Goal: Task Accomplishment & Management: Complete application form

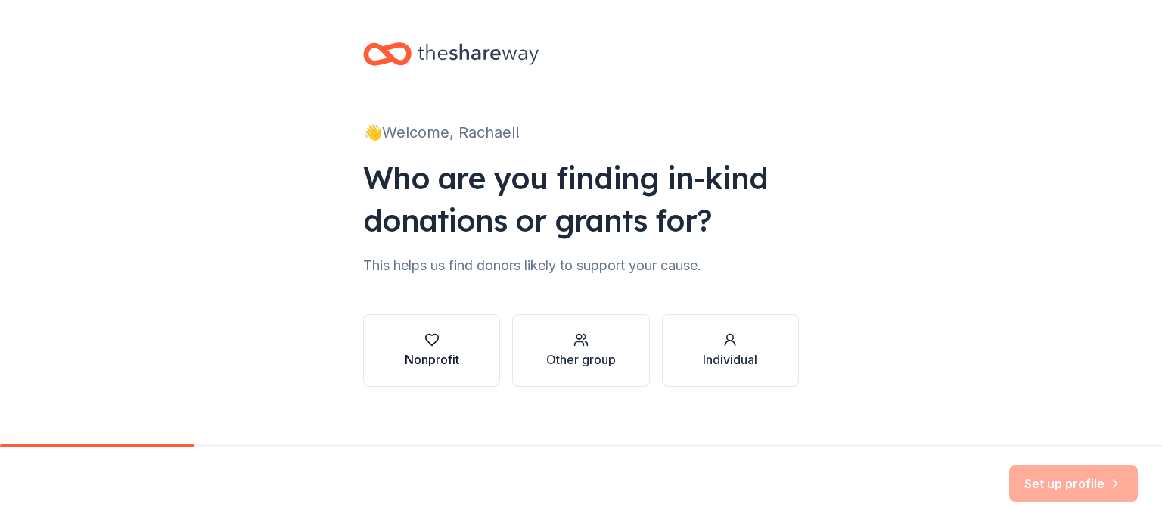
click at [451, 356] on div "Nonprofit" at bounding box center [432, 359] width 54 height 18
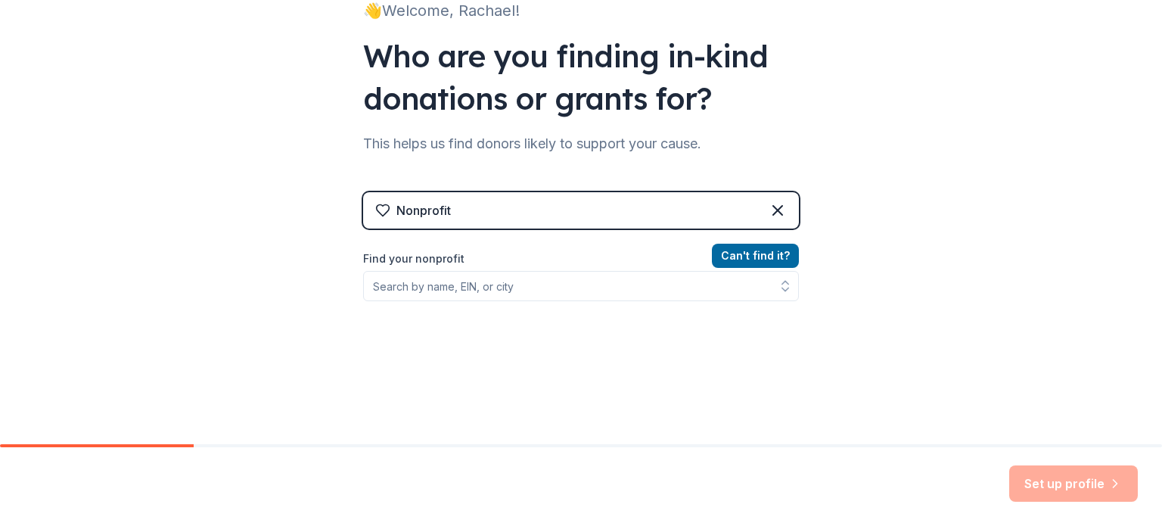
scroll to position [124, 0]
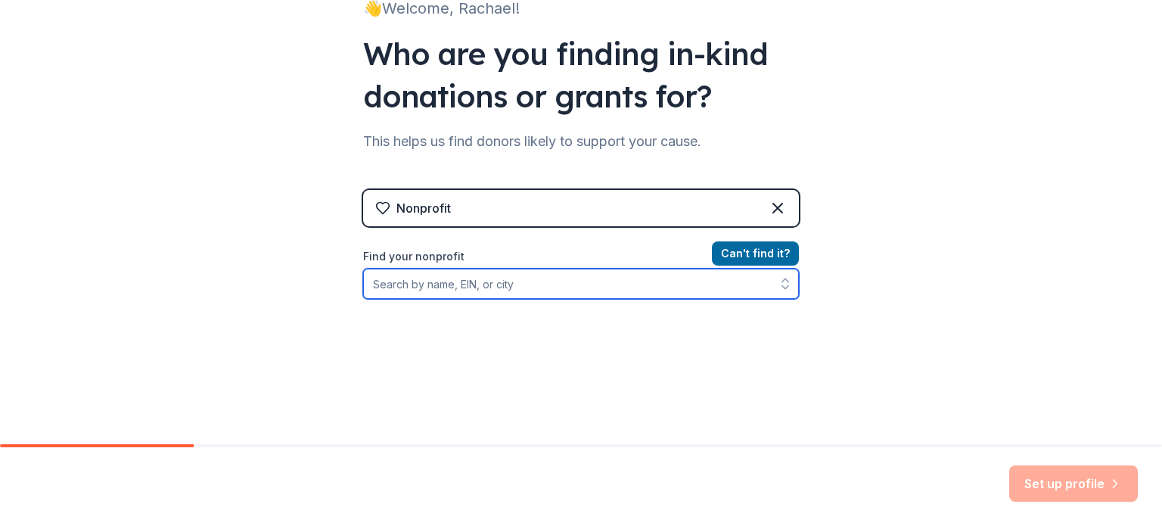
click at [495, 296] on input "Find your nonprofit" at bounding box center [581, 284] width 436 height 30
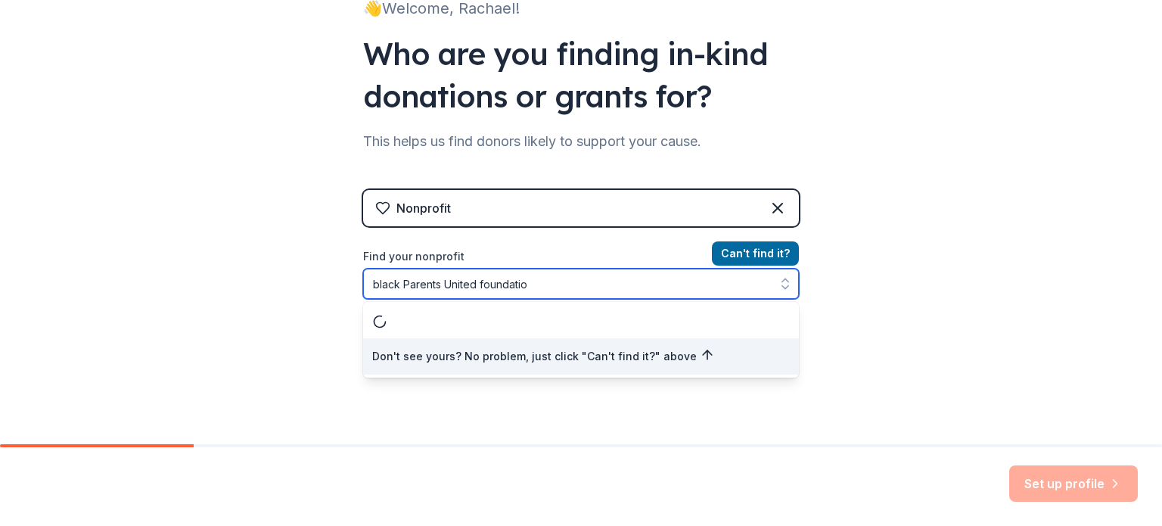
type input "black Parents United foundation"
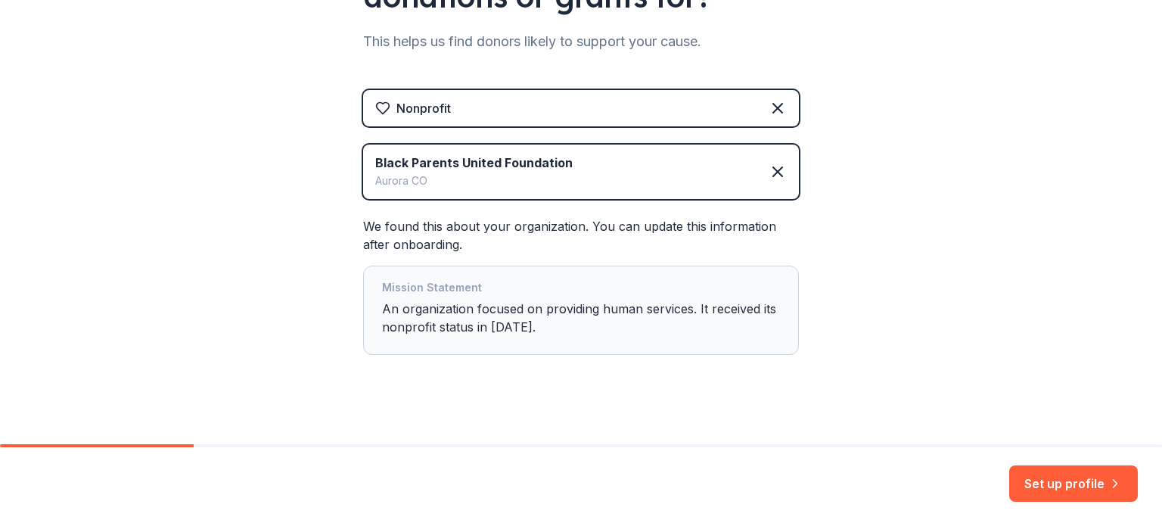
scroll to position [237, 0]
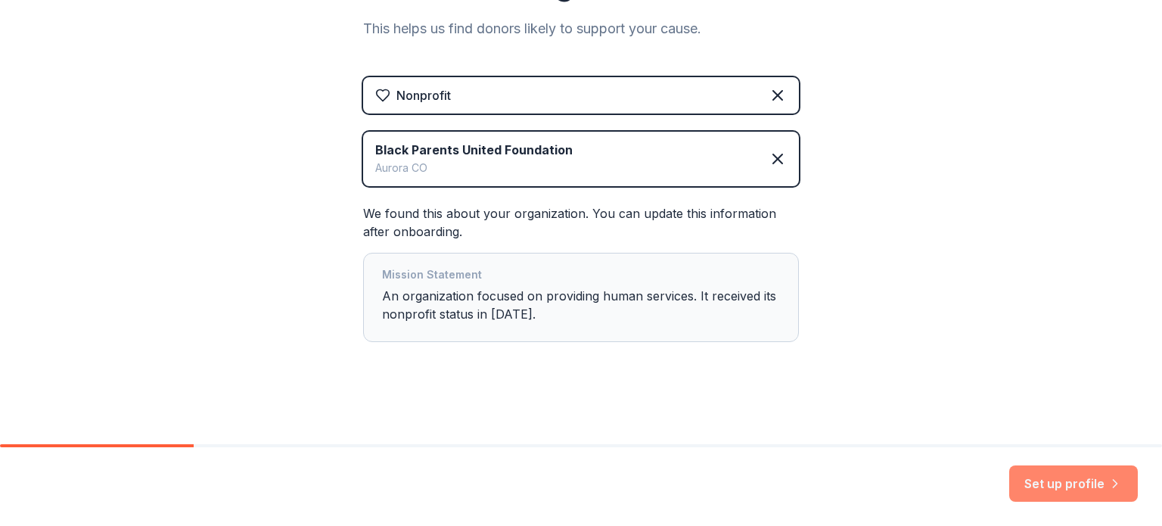
click at [1049, 478] on button "Set up profile" at bounding box center [1073, 483] width 129 height 36
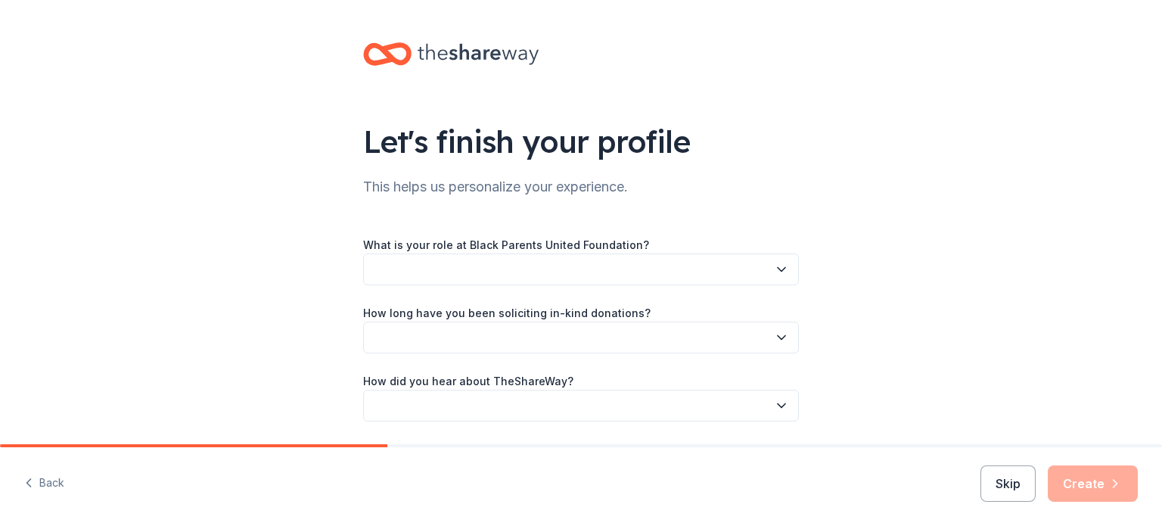
click at [504, 265] on button "button" at bounding box center [581, 269] width 436 height 32
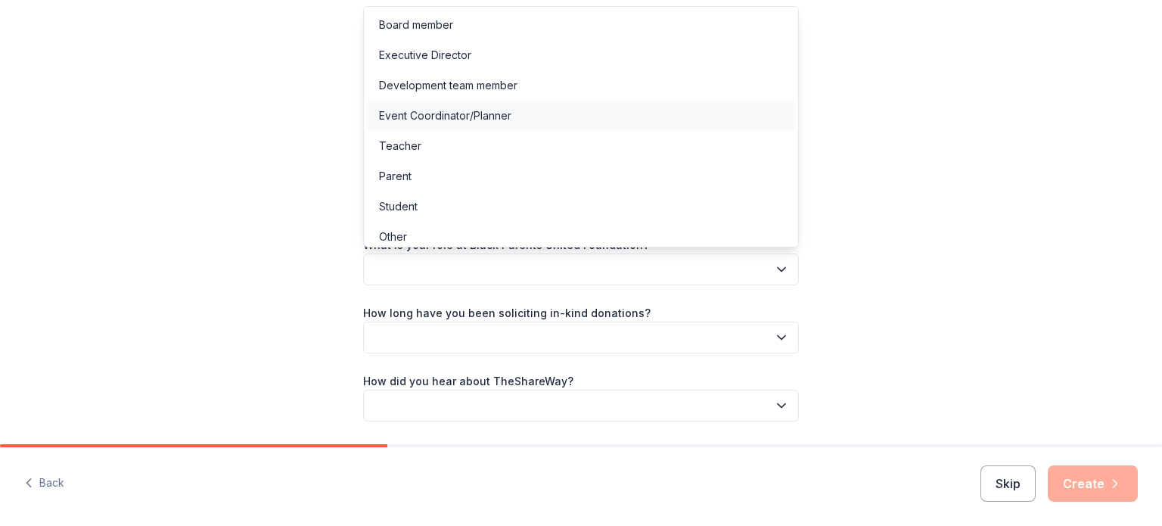
click at [444, 116] on div "Event Coordinator/Planner" at bounding box center [445, 116] width 132 height 18
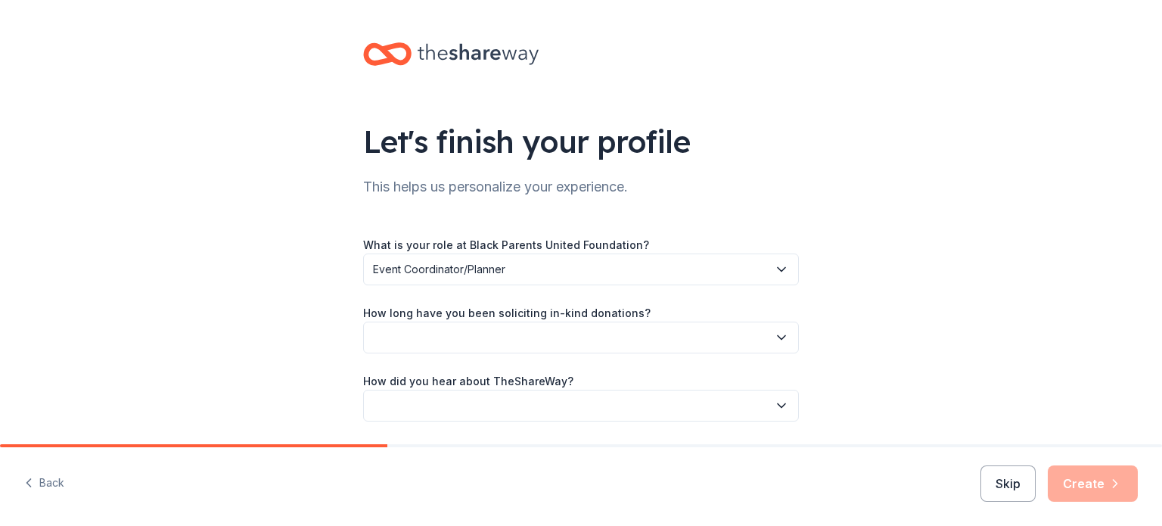
click at [453, 338] on button "button" at bounding box center [581, 337] width 436 height 32
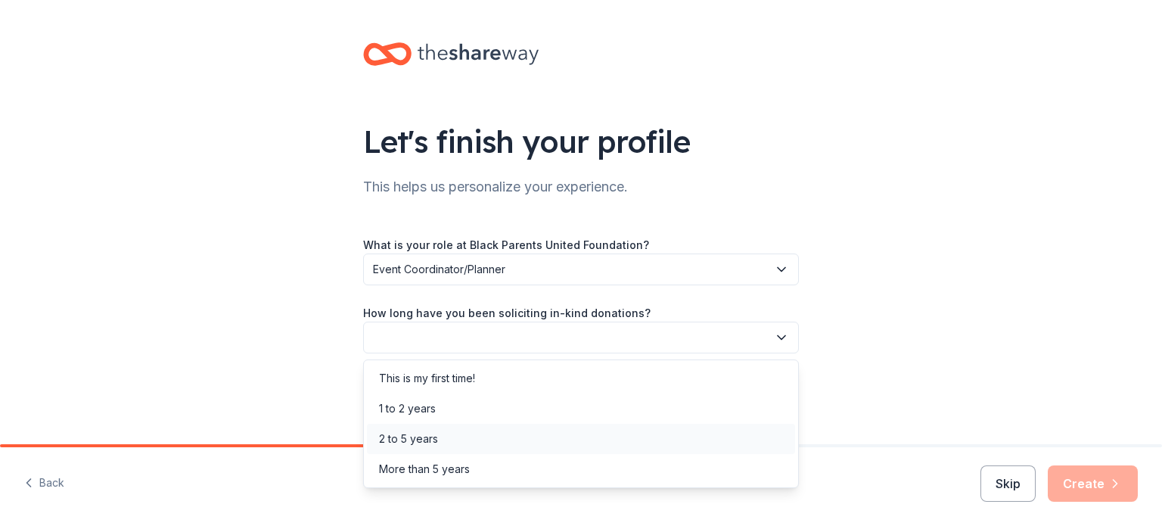
click at [423, 440] on div "2 to 5 years" at bounding box center [408, 439] width 59 height 18
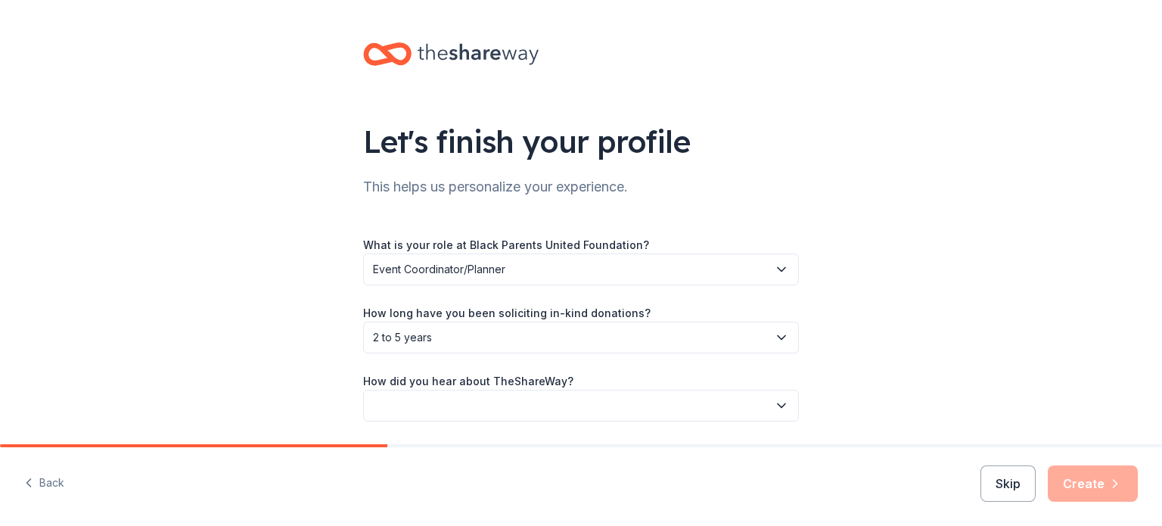
scroll to position [49, 0]
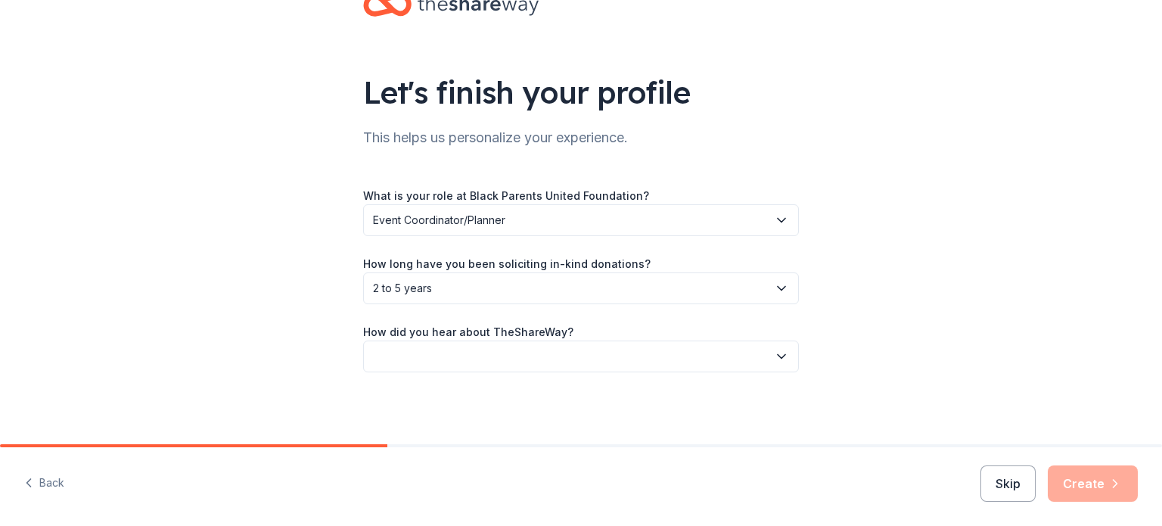
click at [457, 349] on button "button" at bounding box center [581, 356] width 436 height 32
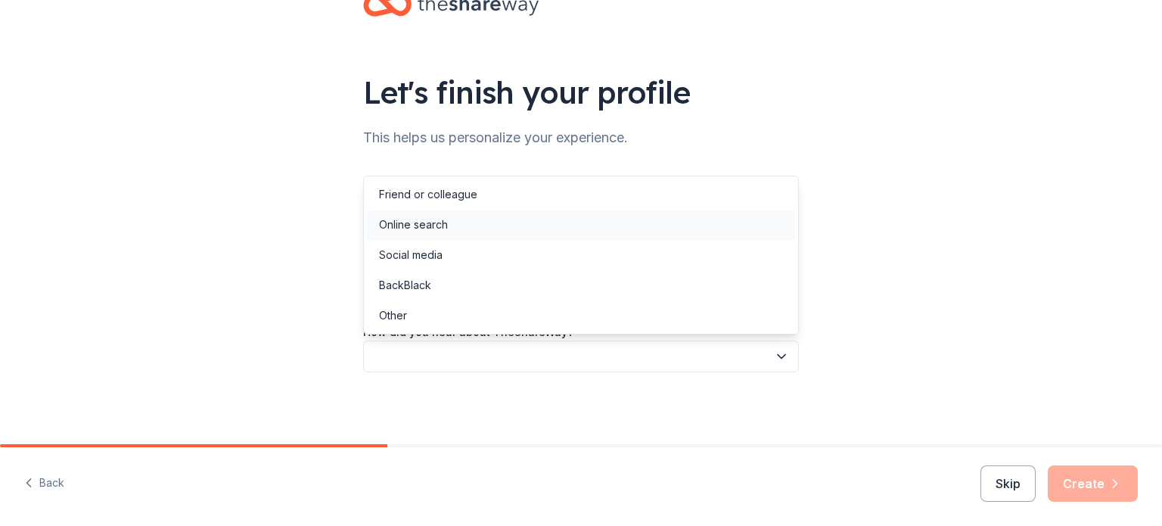
click at [448, 225] on div "Online search" at bounding box center [581, 225] width 428 height 30
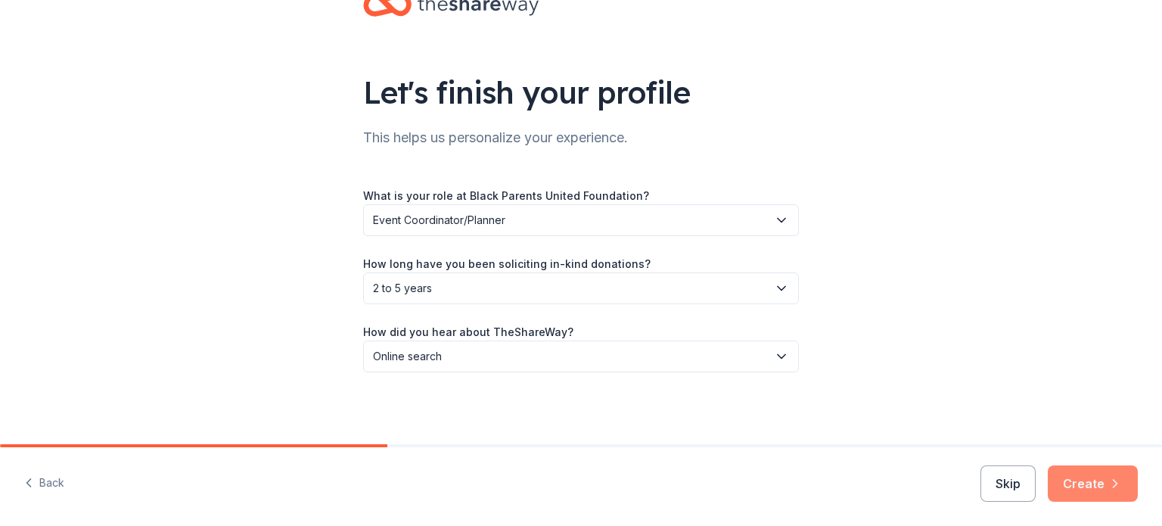
click at [1121, 493] on button "Create" at bounding box center [1093, 483] width 90 height 36
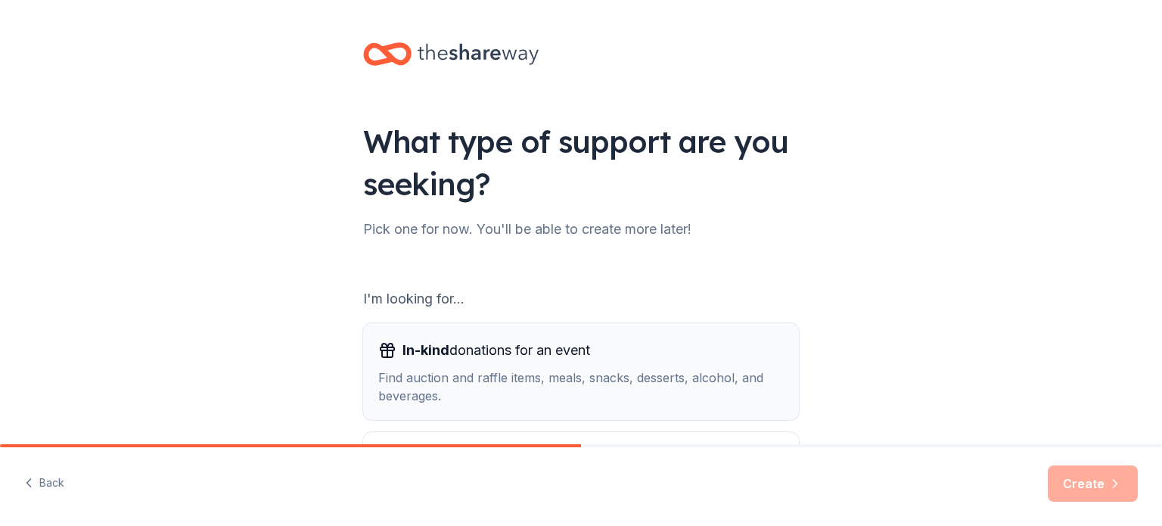
click at [433, 383] on div "Find auction and raffle items, meals, snacks, desserts, alcohol, and beverages." at bounding box center [580, 386] width 405 height 36
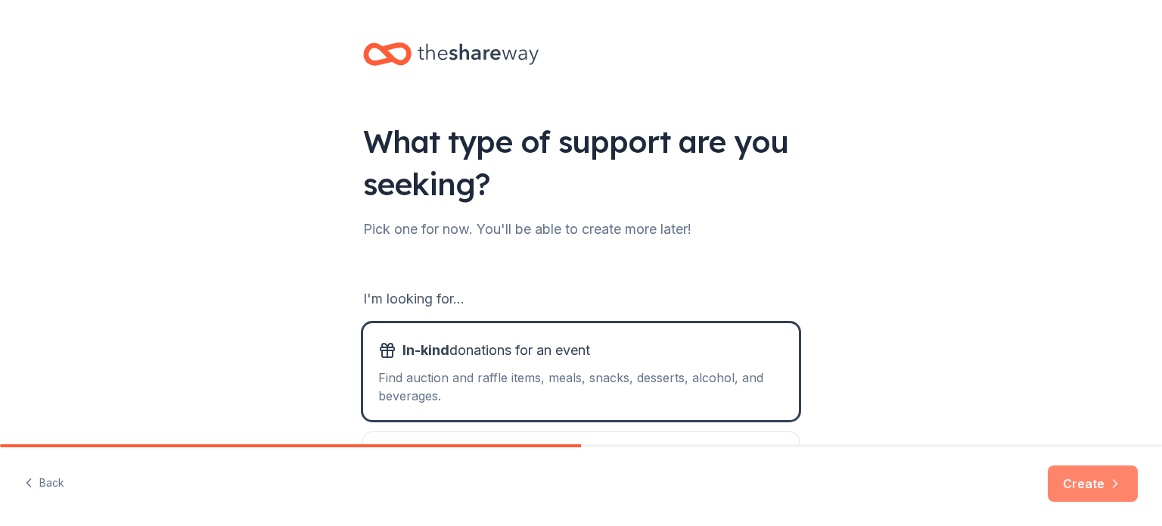
click at [1105, 485] on button "Create" at bounding box center [1093, 483] width 90 height 36
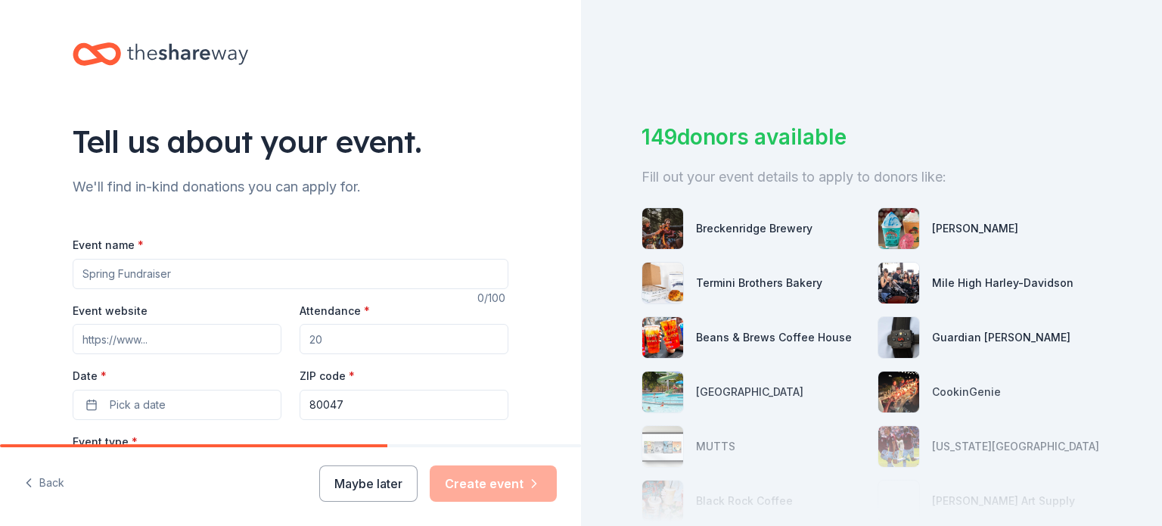
click at [171, 282] on input "Event name *" at bounding box center [291, 274] width 436 height 30
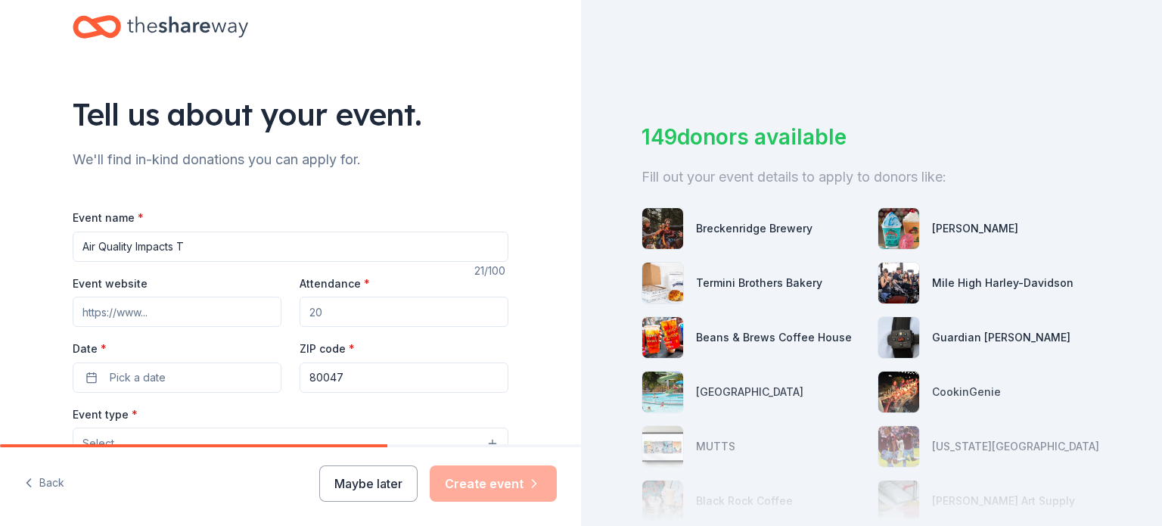
scroll to position [29, 0]
type input "Air Quality Impacts Townhall"
click at [338, 309] on input "Attendance *" at bounding box center [404, 310] width 209 height 30
type input "50"
click at [114, 314] on input "Event website" at bounding box center [177, 310] width 209 height 30
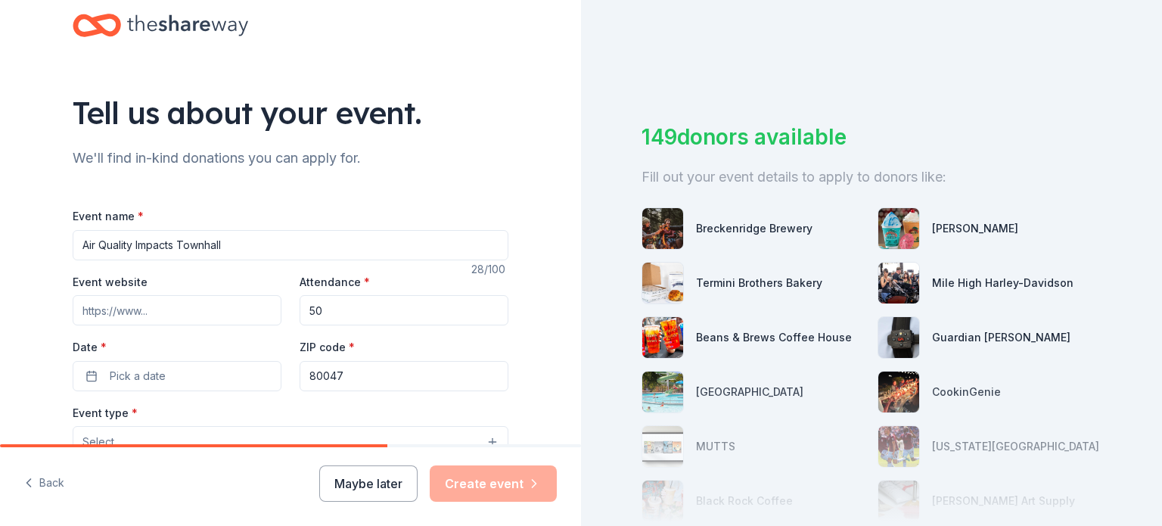
click at [3, 337] on div "Tell us about your event. We'll find in-kind donations you can apply for. Event…" at bounding box center [290, 474] width 581 height 1007
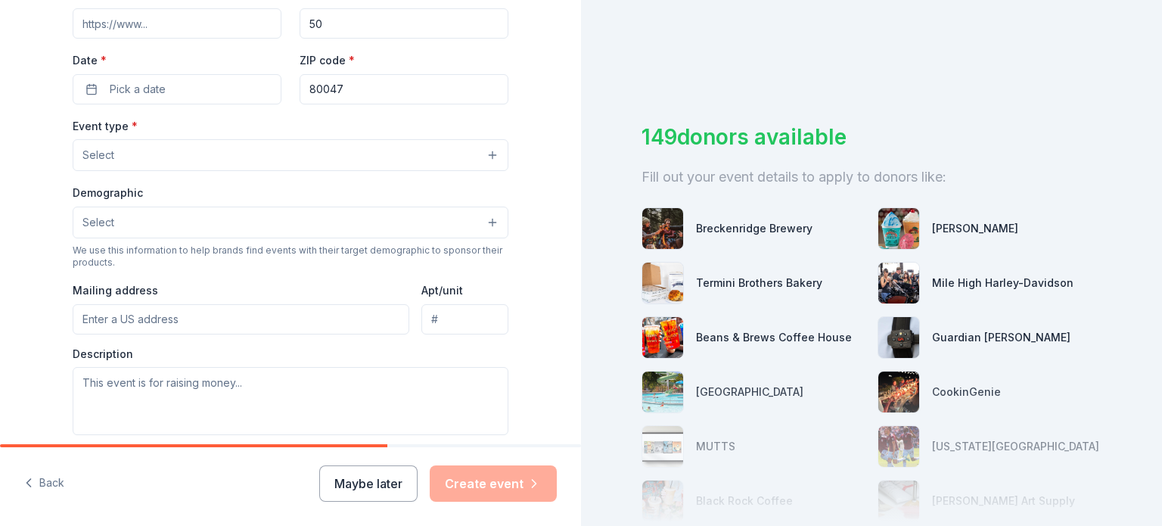
scroll to position [319, 0]
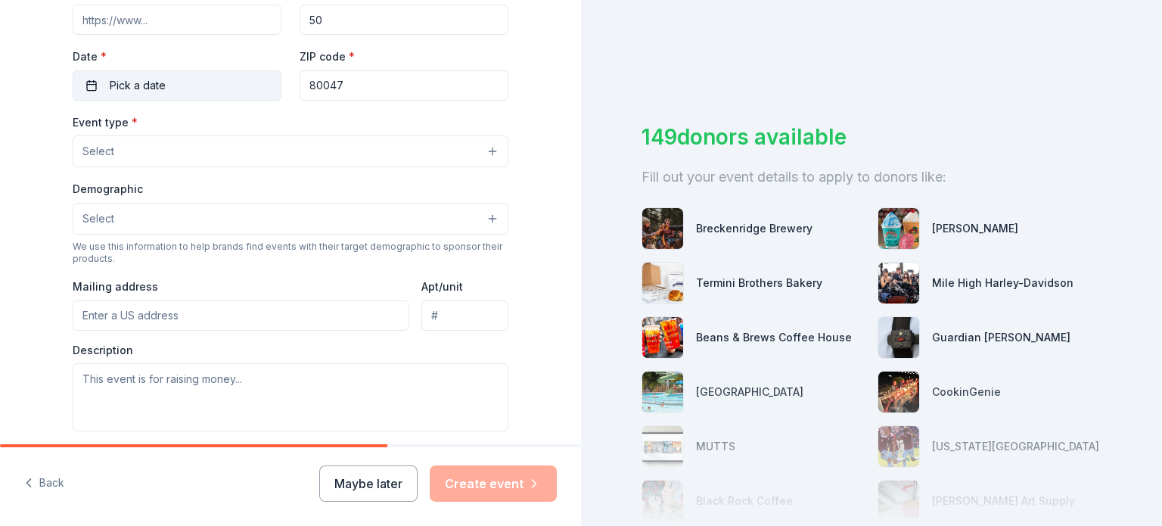
click at [134, 79] on span "Pick a date" at bounding box center [138, 85] width 56 height 18
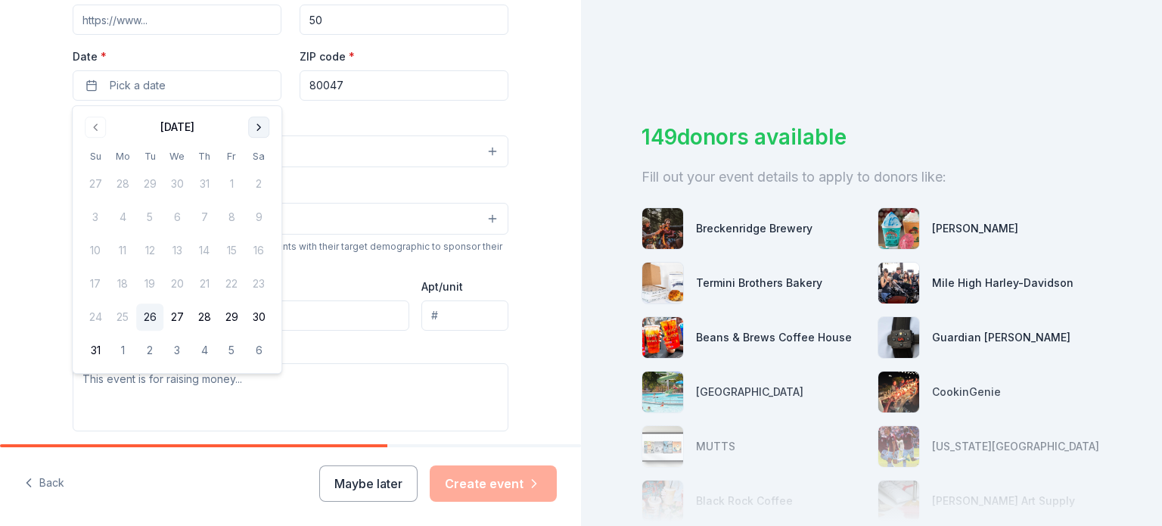
click at [261, 127] on button "Go to next month" at bounding box center [258, 126] width 21 height 21
click at [205, 242] on button "16" at bounding box center [204, 250] width 27 height 27
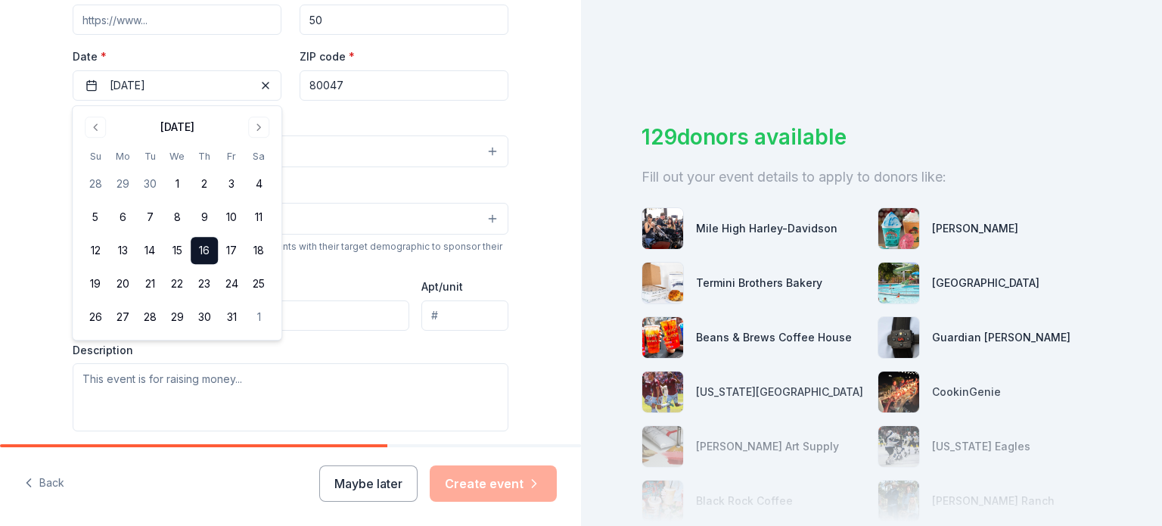
click at [205, 242] on button "16" at bounding box center [204, 250] width 27 height 27
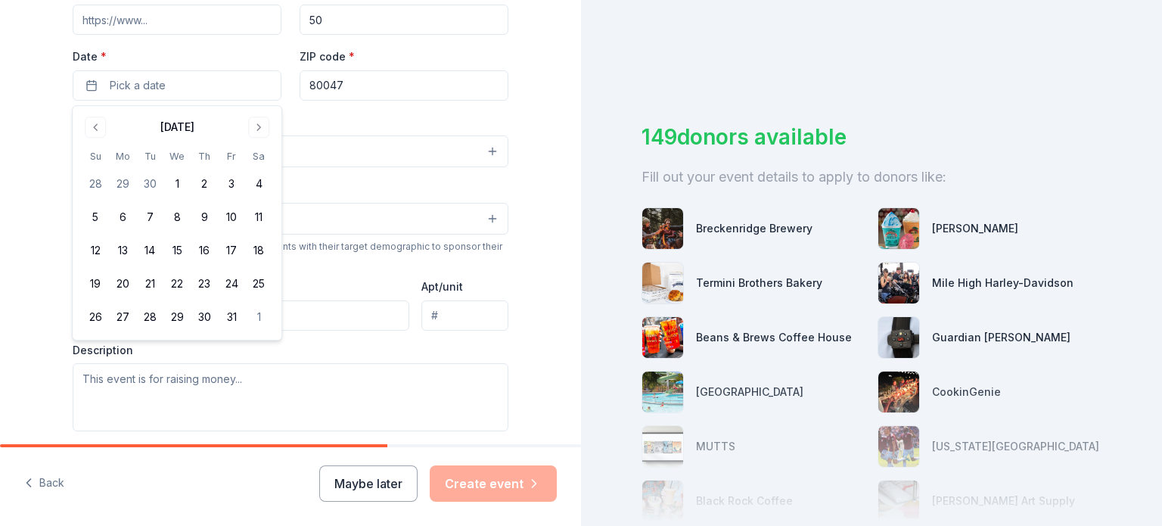
click at [24, 216] on div "Tell us about your event. We'll find in-kind donations you can apply for. Event…" at bounding box center [290, 184] width 581 height 1007
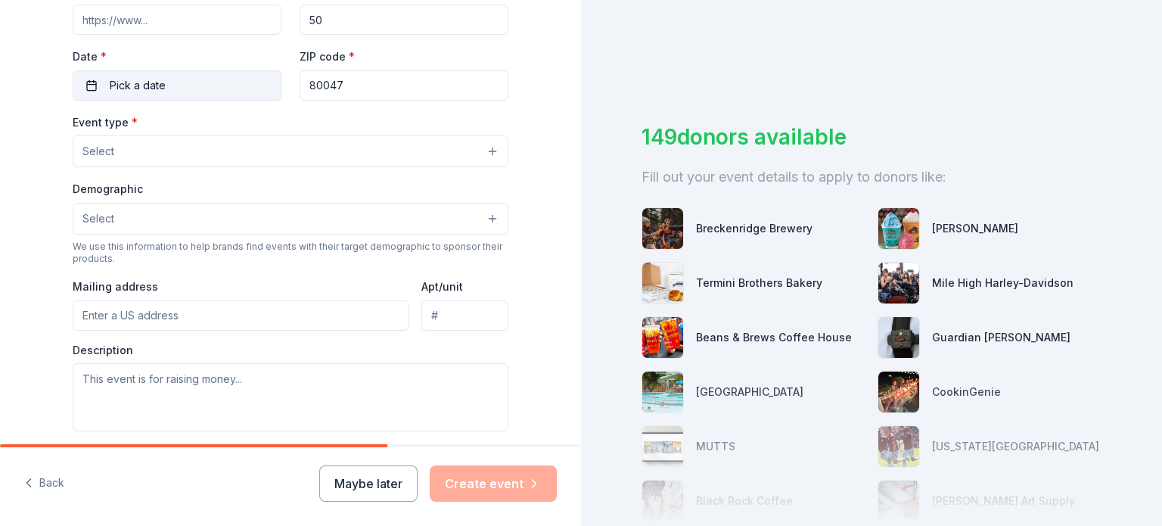
click at [169, 87] on button "Pick a date" at bounding box center [177, 85] width 209 height 30
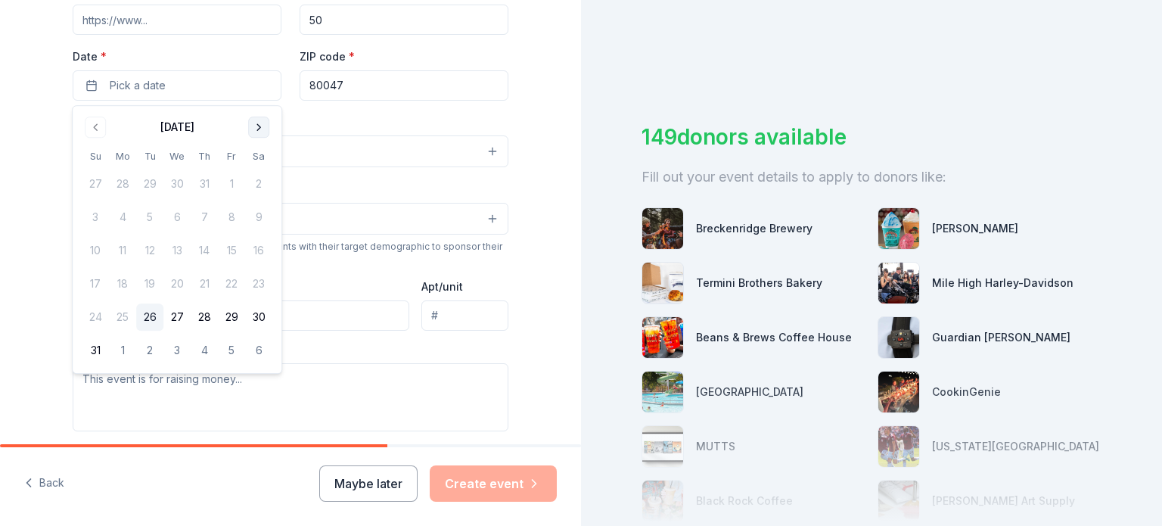
click at [262, 126] on button "Go to next month" at bounding box center [258, 126] width 21 height 21
click at [203, 244] on button "16" at bounding box center [204, 250] width 27 height 27
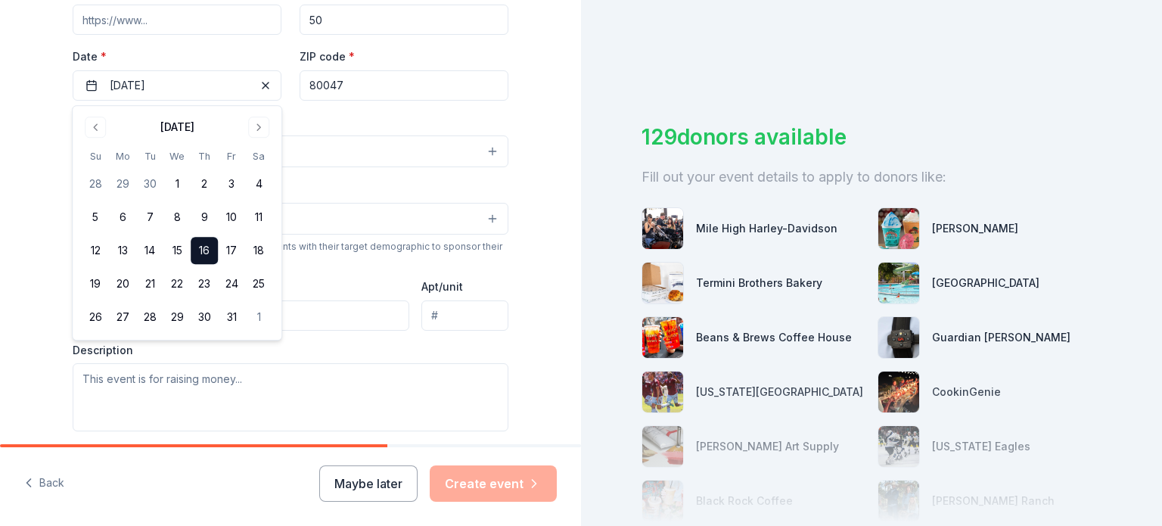
click at [435, 123] on div "Event type * Select" at bounding box center [291, 140] width 436 height 55
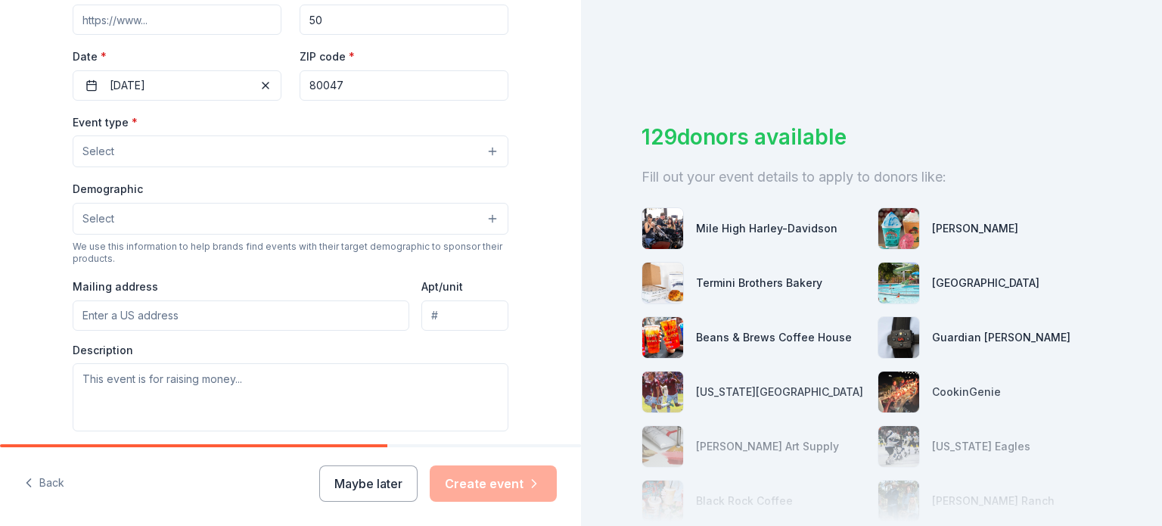
click at [435, 159] on button "Select" at bounding box center [291, 151] width 436 height 32
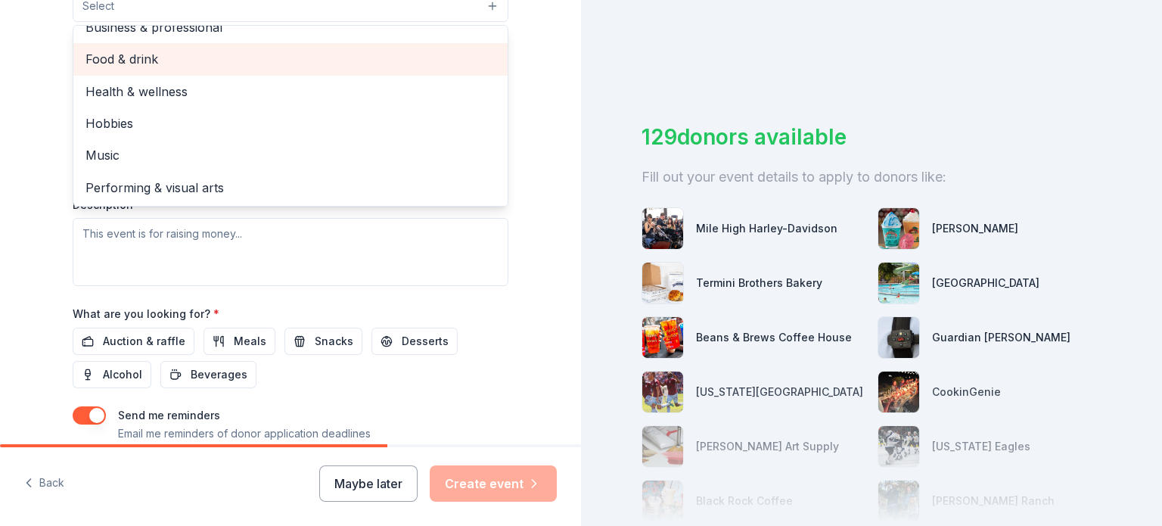
scroll to position [465, 0]
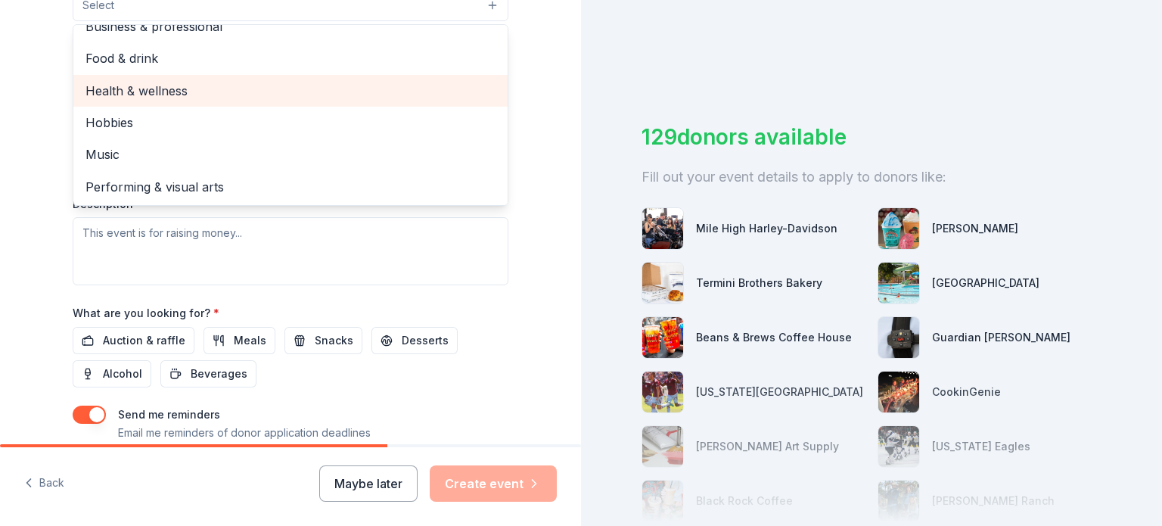
click at [168, 100] on span "Health & wellness" at bounding box center [290, 91] width 410 height 20
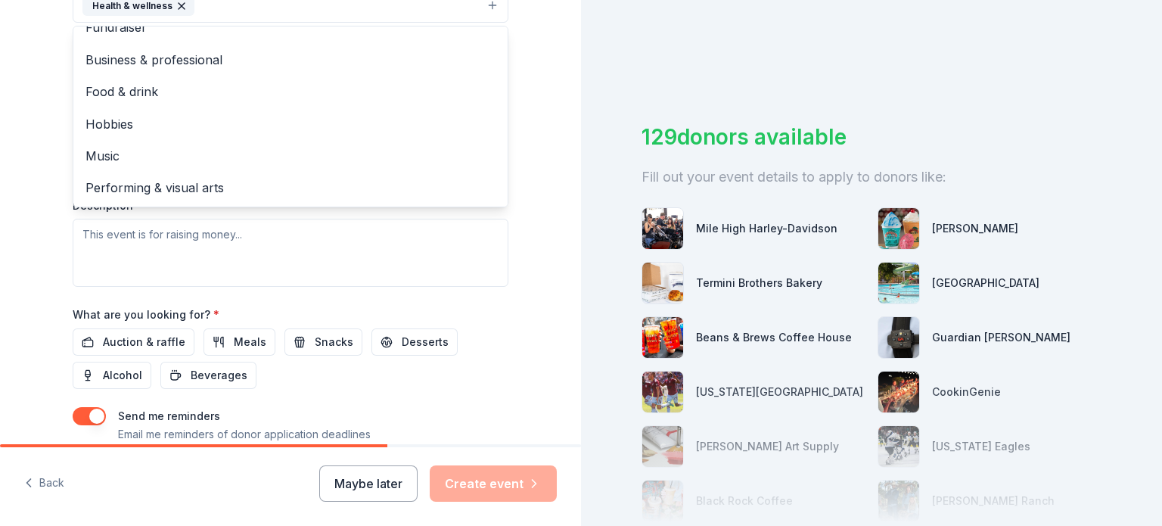
click at [13, 175] on div "Tell us about your event. We'll find in-kind donations you can apply for. Event…" at bounding box center [290, 39] width 581 height 1008
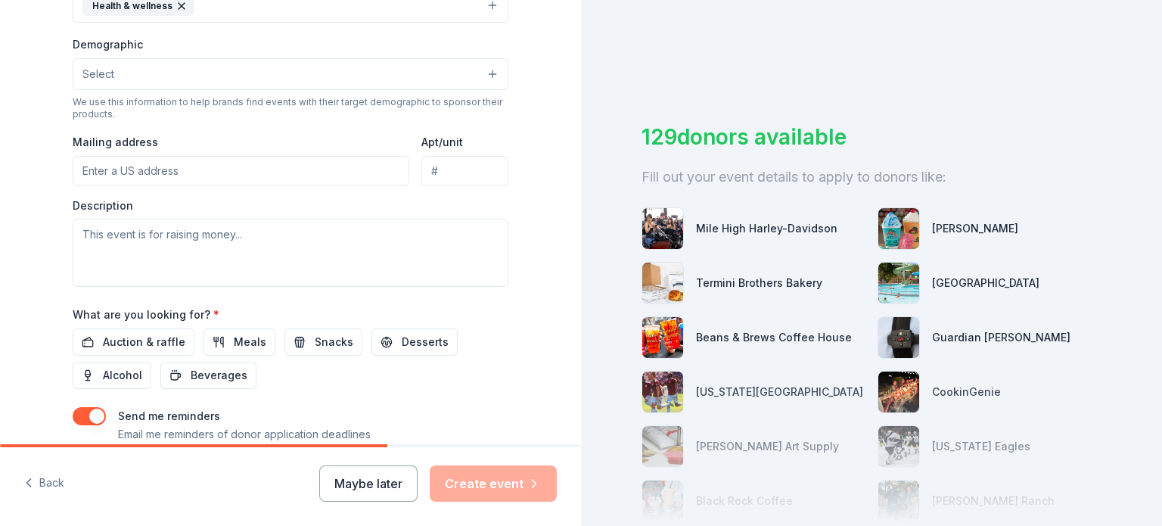
scroll to position [458, 0]
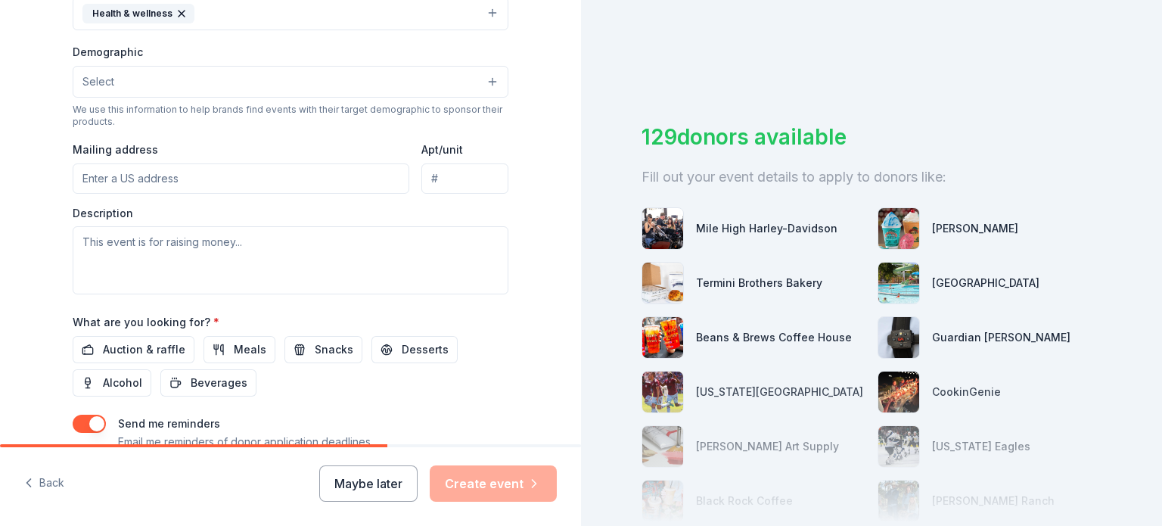
click at [152, 81] on button "Select" at bounding box center [291, 82] width 436 height 32
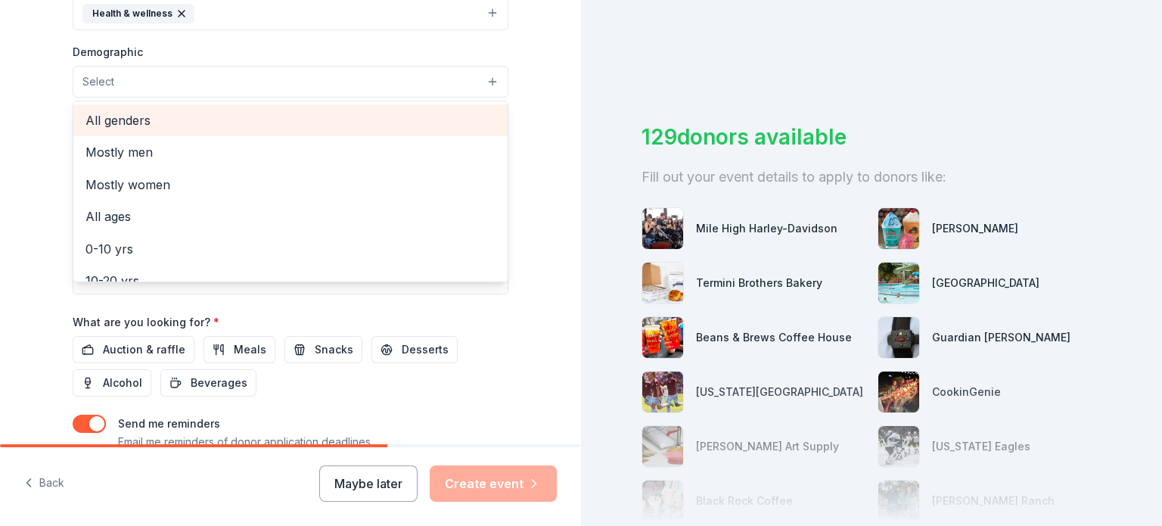
click at [134, 129] on span "All genders" at bounding box center [290, 120] width 410 height 20
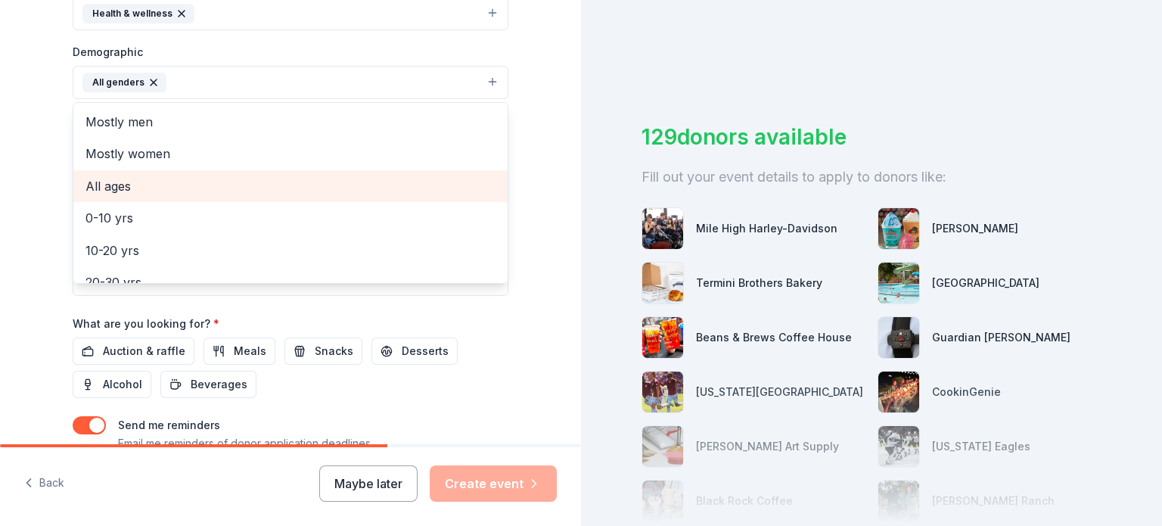
click at [137, 191] on span "All ages" at bounding box center [290, 186] width 410 height 20
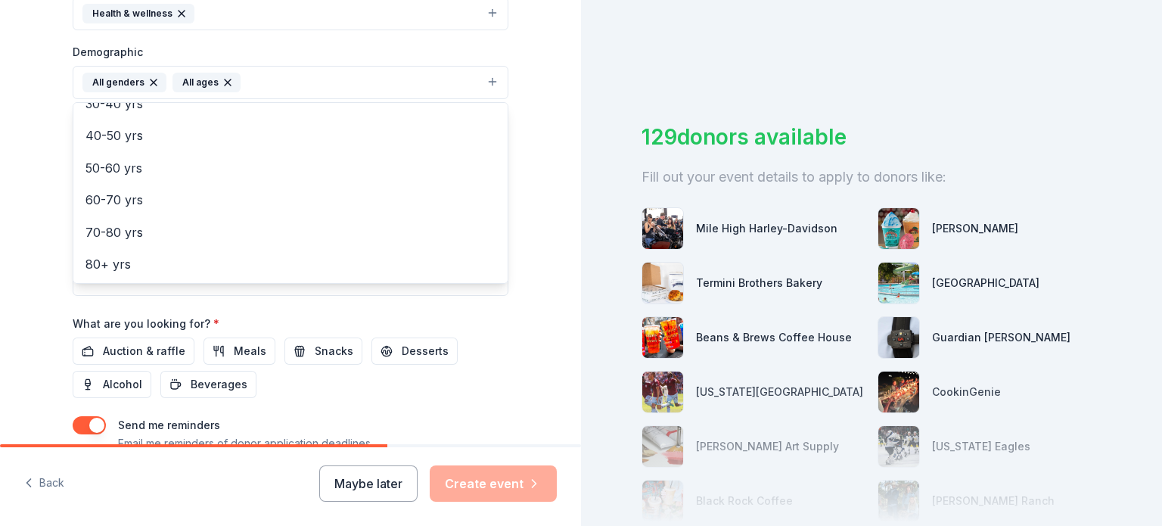
click at [6, 180] on div "Tell us about your event. We'll find in-kind donations you can apply for. Event…" at bounding box center [290, 47] width 581 height 1010
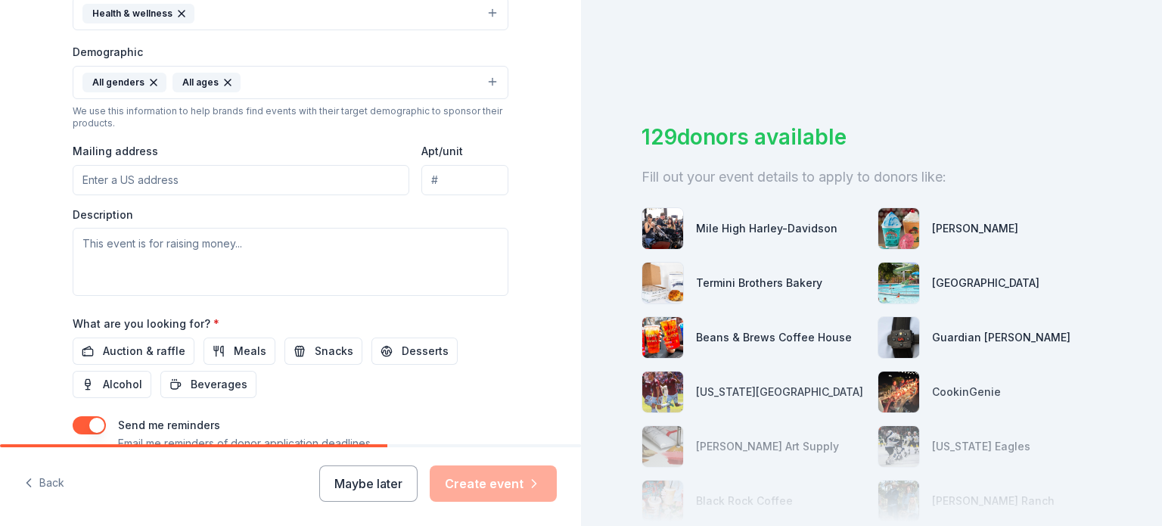
scroll to position [569, 0]
